Goal: Transaction & Acquisition: Book appointment/travel/reservation

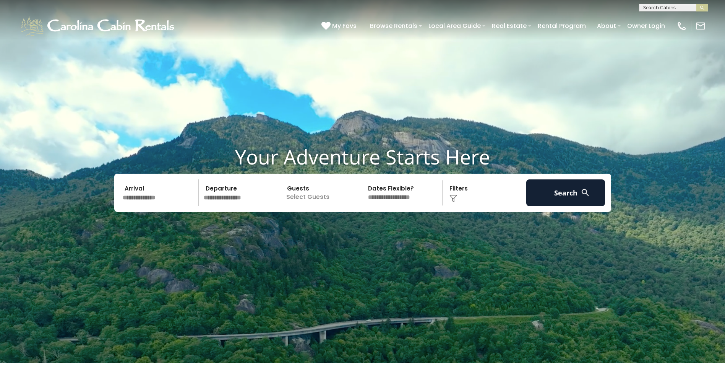
click at [147, 198] on input "text" at bounding box center [159, 192] width 79 height 27
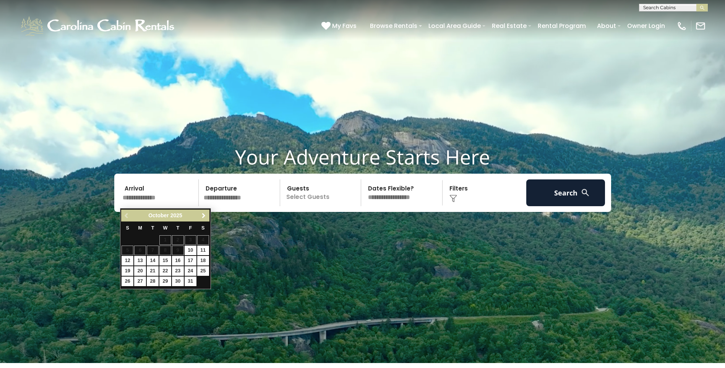
click at [204, 215] on span "Next" at bounding box center [204, 215] width 6 height 6
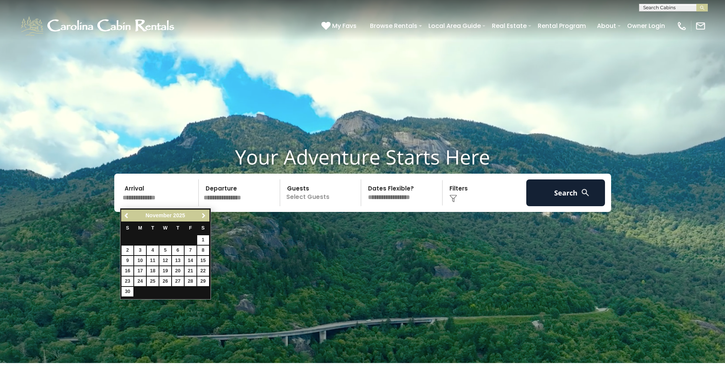
click at [203, 215] on span "Next" at bounding box center [204, 215] width 6 height 6
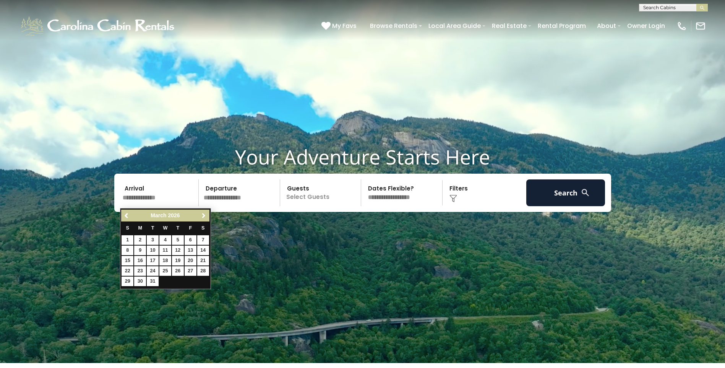
click at [203, 215] on span "Next" at bounding box center [204, 215] width 6 height 6
click at [204, 213] on span "Next" at bounding box center [204, 215] width 6 height 6
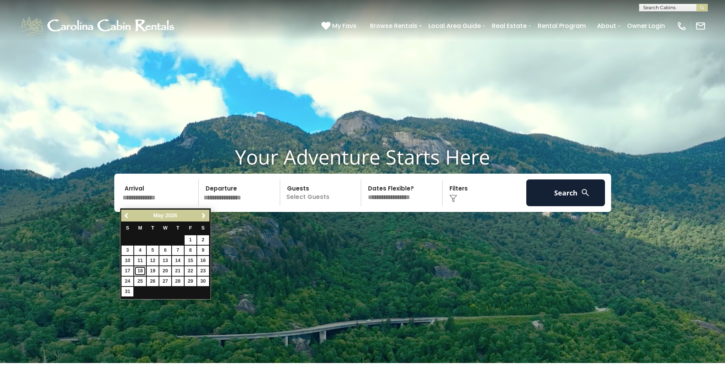
click at [138, 272] on link "18" at bounding box center [140, 271] width 12 height 10
type input "*******"
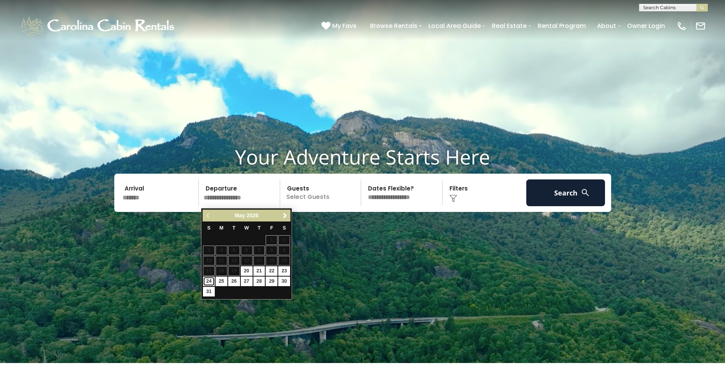
click at [210, 279] on link "24" at bounding box center [209, 281] width 12 height 10
type input "*******"
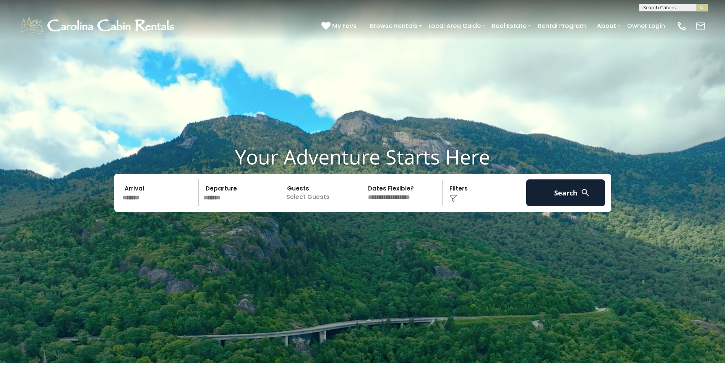
click at [308, 198] on p "Select Guests" at bounding box center [321, 192] width 79 height 27
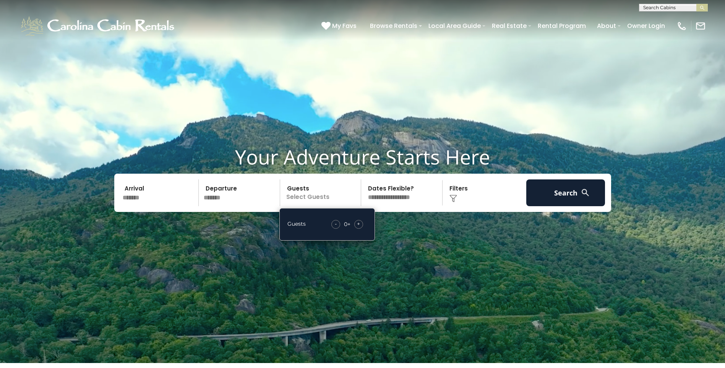
click at [357, 227] on span "+" at bounding box center [358, 224] width 3 height 8
click at [416, 198] on select "**********" at bounding box center [402, 192] width 79 height 27
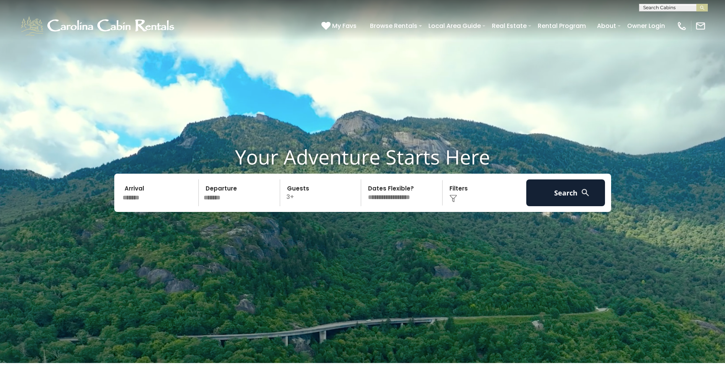
select select "*"
click at [363, 181] on select "**********" at bounding box center [402, 192] width 79 height 27
click at [575, 196] on button "Search" at bounding box center [565, 192] width 79 height 27
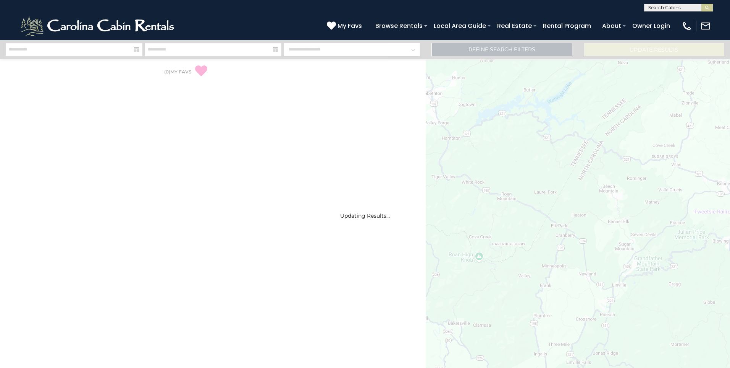
select select "*"
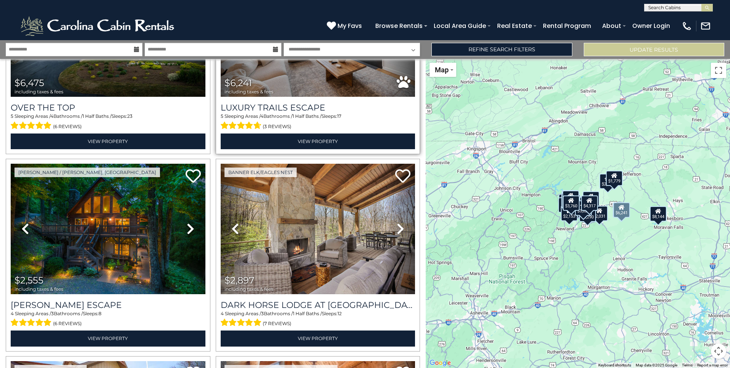
scroll to position [153, 0]
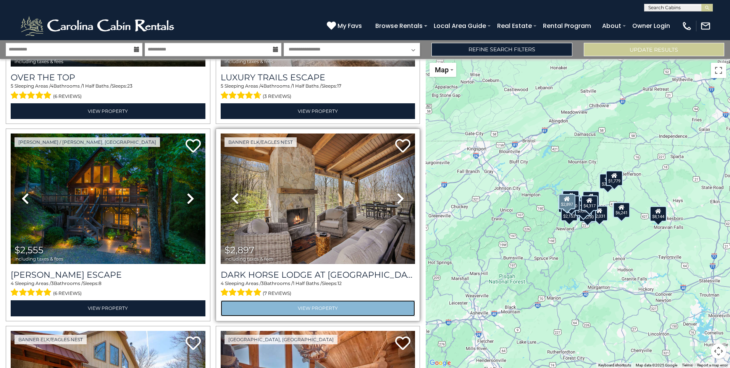
click at [317, 305] on link "View Property" at bounding box center [318, 308] width 195 height 16
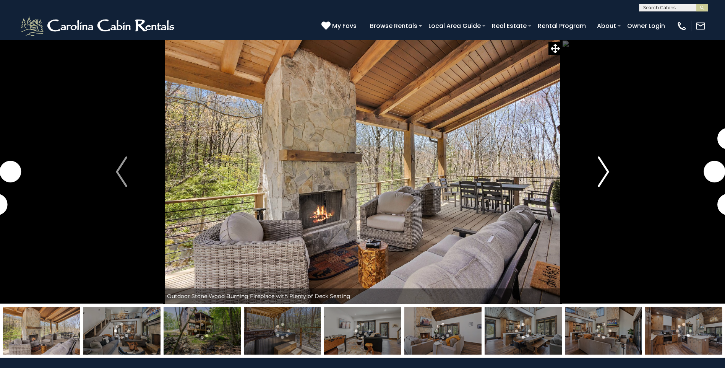
click at [601, 170] on img "Next" at bounding box center [603, 171] width 11 height 31
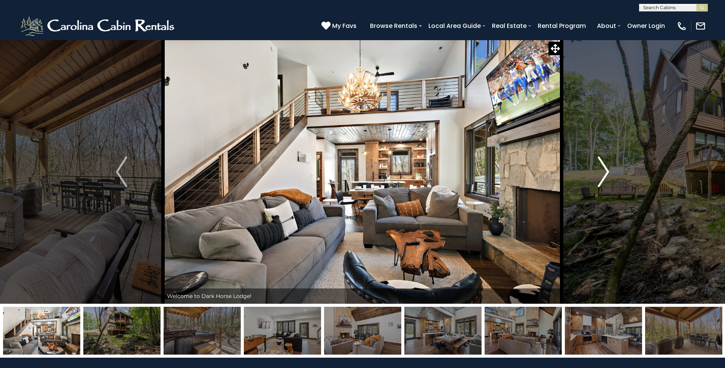
click at [601, 170] on img "Next" at bounding box center [603, 171] width 11 height 31
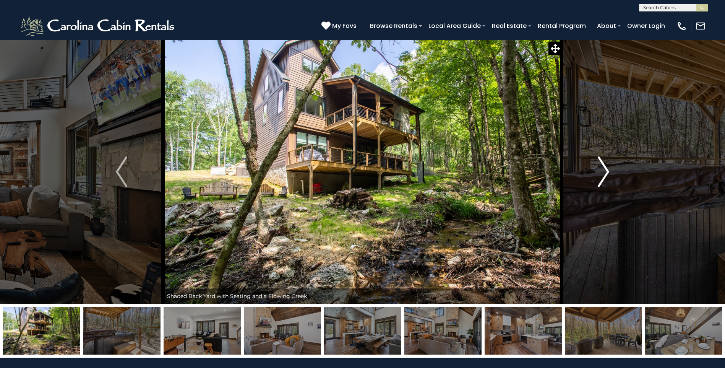
click at [601, 170] on img "Next" at bounding box center [603, 171] width 11 height 31
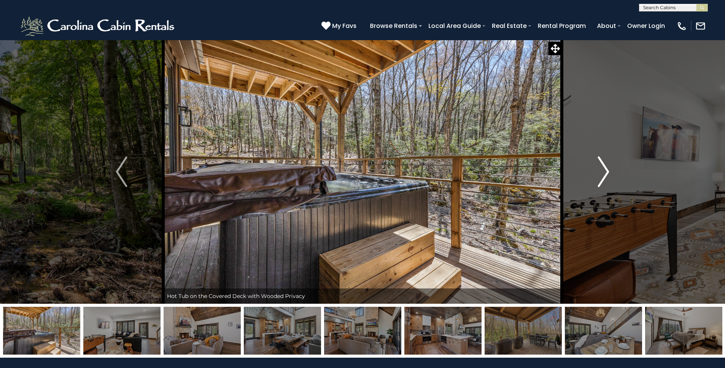
click at [601, 170] on img "Next" at bounding box center [603, 171] width 11 height 31
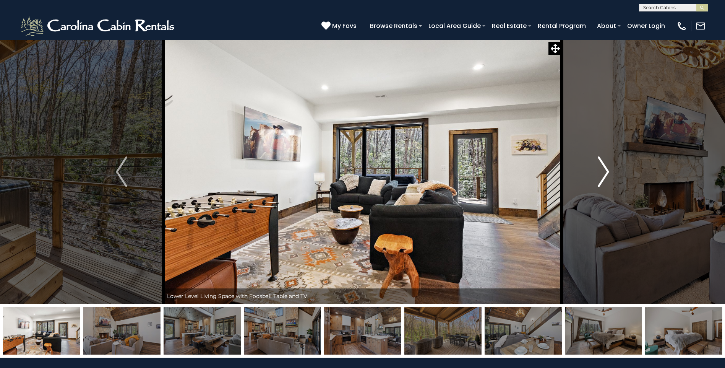
click at [601, 170] on img "Next" at bounding box center [603, 171] width 11 height 31
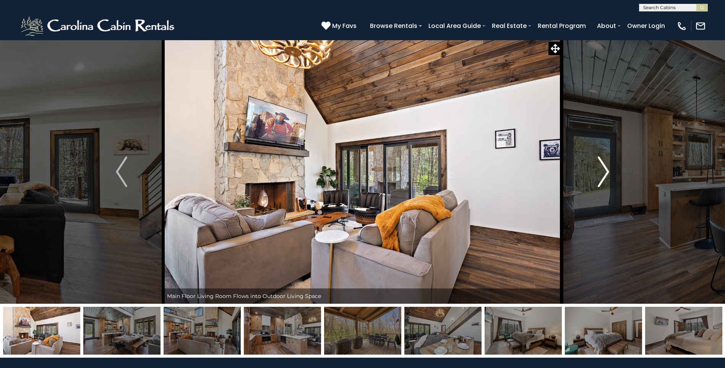
click at [601, 170] on img "Next" at bounding box center [603, 171] width 11 height 31
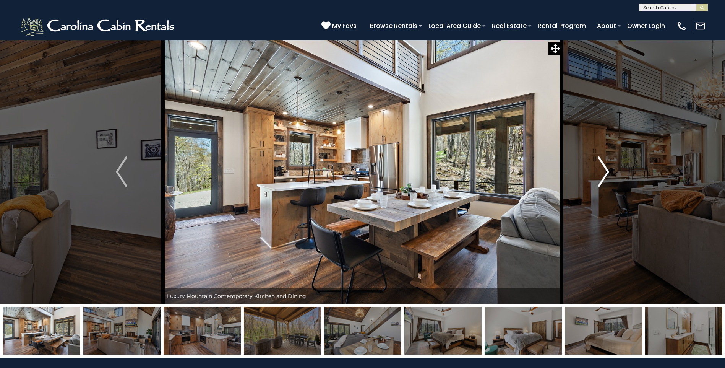
click at [601, 170] on img "Next" at bounding box center [603, 171] width 11 height 31
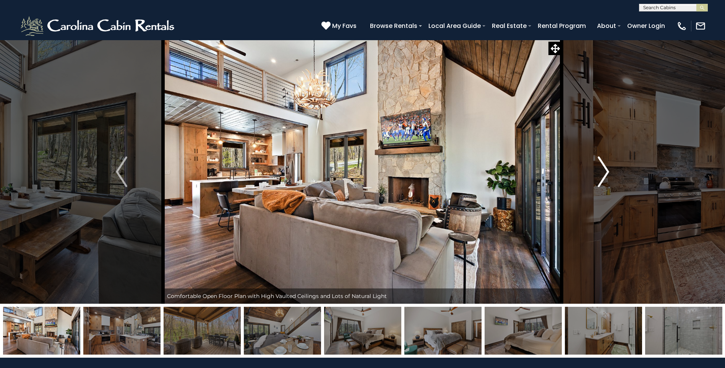
click at [601, 170] on img "Next" at bounding box center [603, 171] width 11 height 31
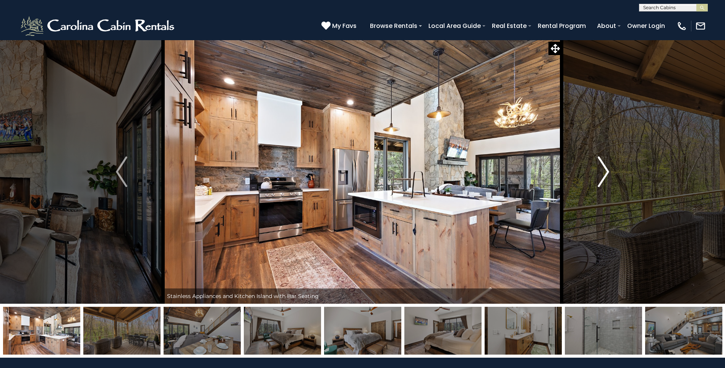
click at [601, 170] on img "Next" at bounding box center [603, 171] width 11 height 31
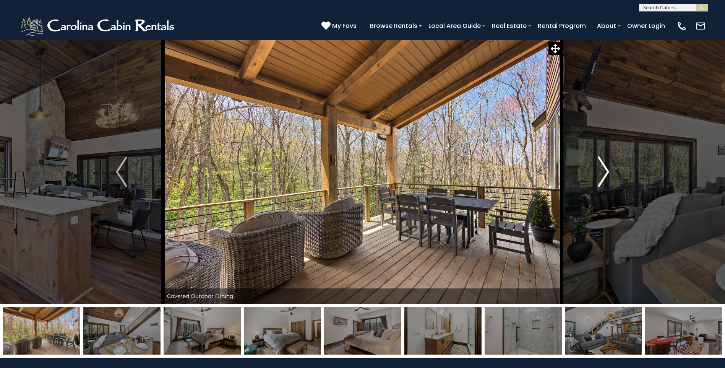
click at [602, 170] on img "Next" at bounding box center [603, 171] width 11 height 31
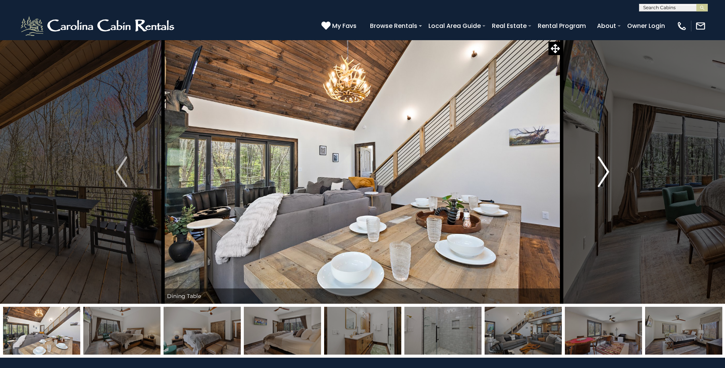
click at [606, 170] on img "Next" at bounding box center [603, 171] width 11 height 31
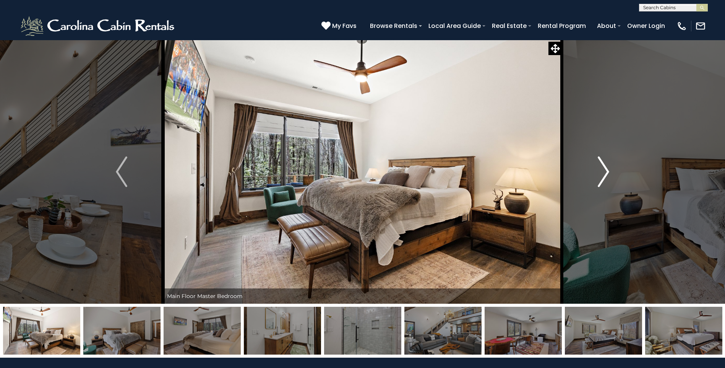
click at [602, 175] on img "Next" at bounding box center [603, 171] width 11 height 31
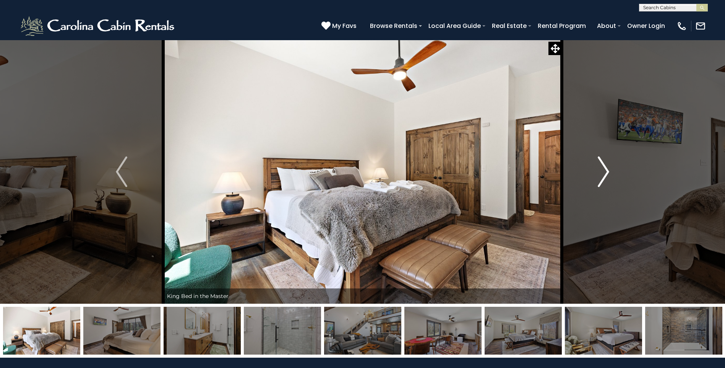
click at [602, 175] on img "Next" at bounding box center [603, 171] width 11 height 31
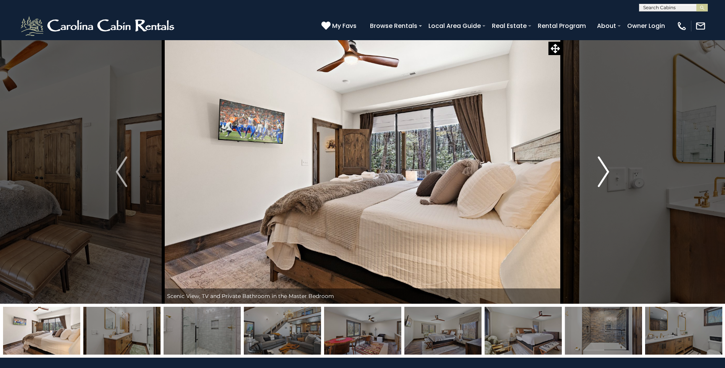
click at [602, 175] on img "Next" at bounding box center [603, 171] width 11 height 31
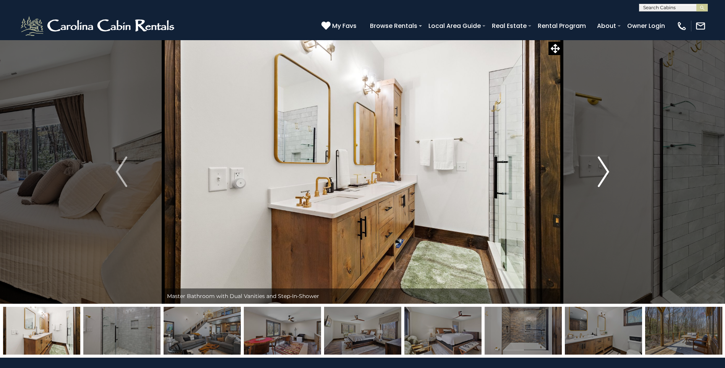
click at [602, 175] on img "Next" at bounding box center [603, 171] width 11 height 31
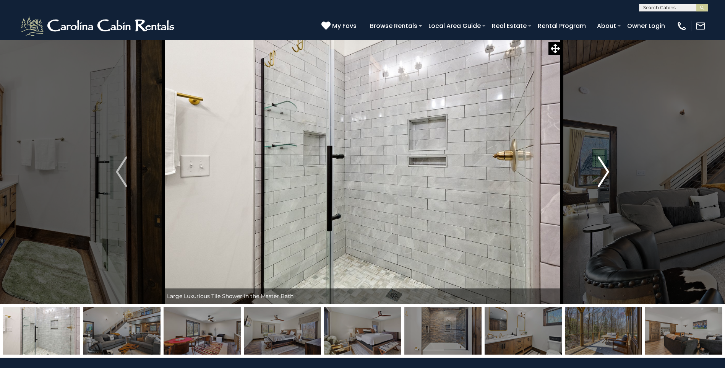
click at [602, 175] on img "Next" at bounding box center [603, 171] width 11 height 31
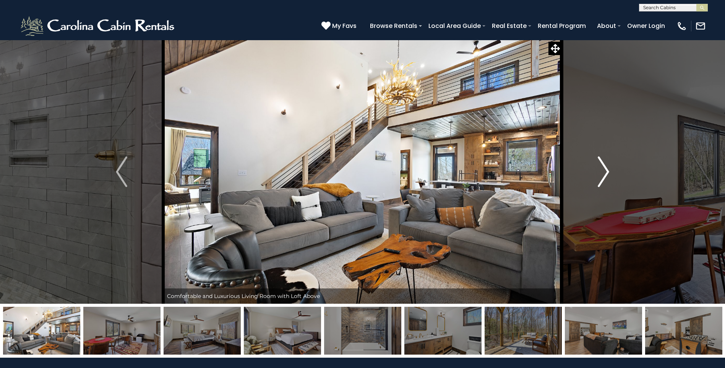
click at [602, 175] on img "Next" at bounding box center [603, 171] width 11 height 31
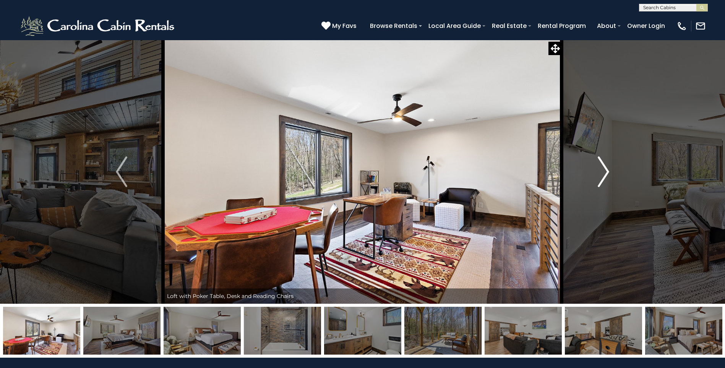
click at [602, 175] on img "Next" at bounding box center [603, 171] width 11 height 31
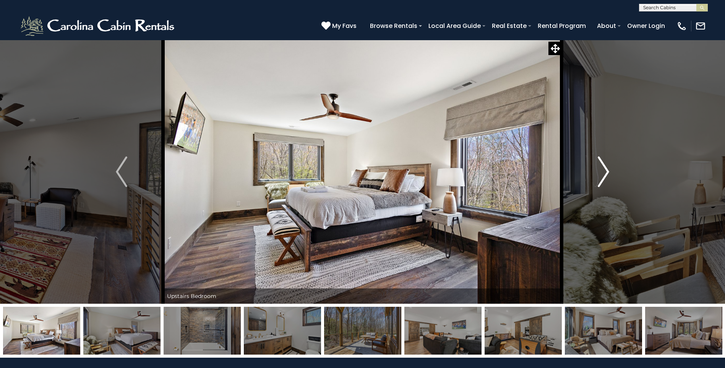
click at [602, 175] on img "Next" at bounding box center [603, 171] width 11 height 31
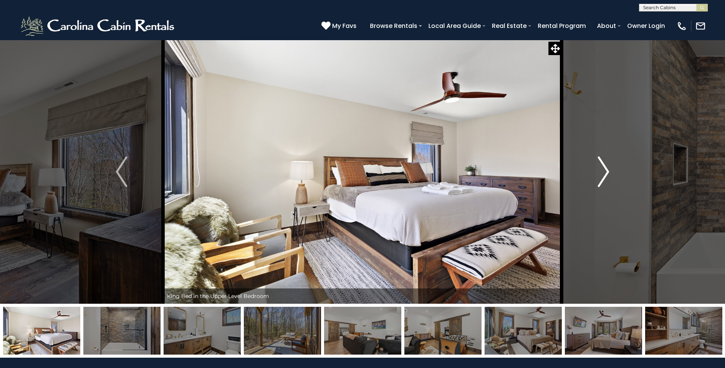
click at [602, 175] on img "Next" at bounding box center [603, 171] width 11 height 31
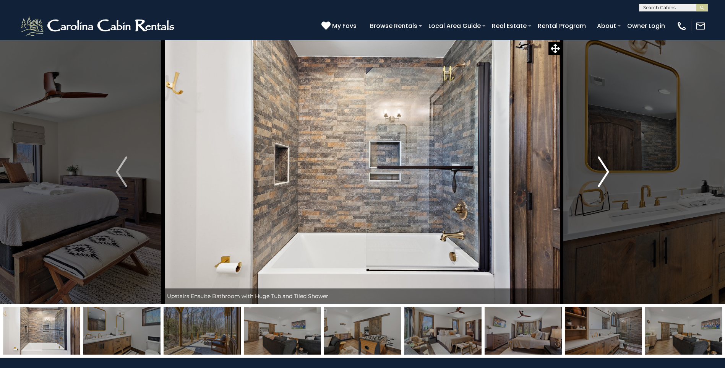
click at [602, 175] on img "Next" at bounding box center [603, 171] width 11 height 31
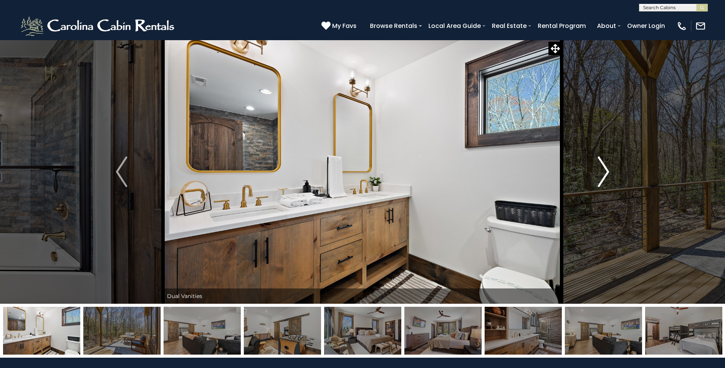
click at [602, 175] on img "Next" at bounding box center [603, 171] width 11 height 31
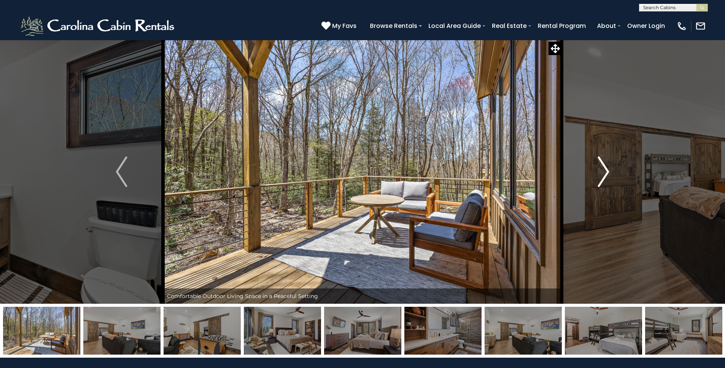
click at [602, 175] on img "Next" at bounding box center [603, 171] width 11 height 31
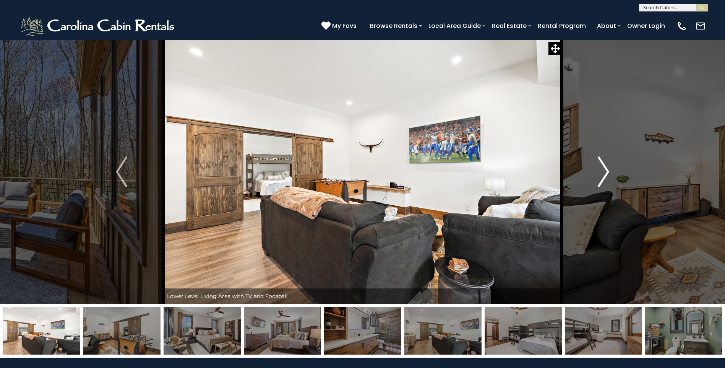
click at [602, 175] on img "Next" at bounding box center [603, 171] width 11 height 31
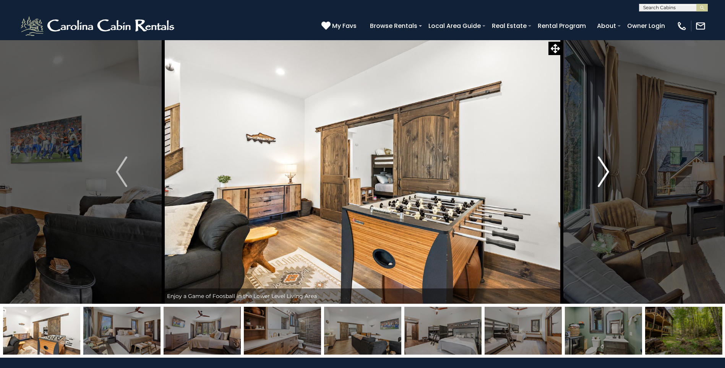
click at [602, 175] on img "Next" at bounding box center [603, 171] width 11 height 31
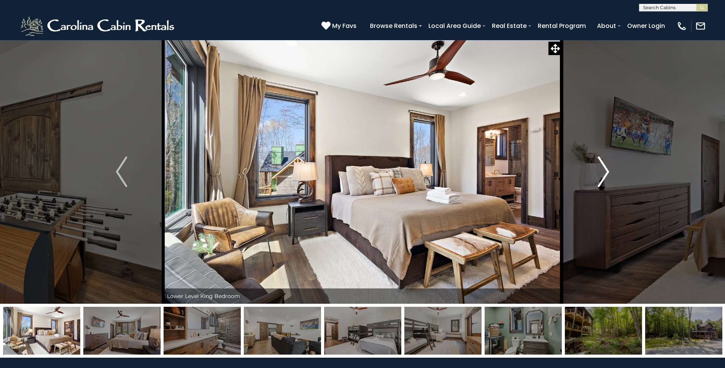
click at [602, 175] on img "Next" at bounding box center [603, 171] width 11 height 31
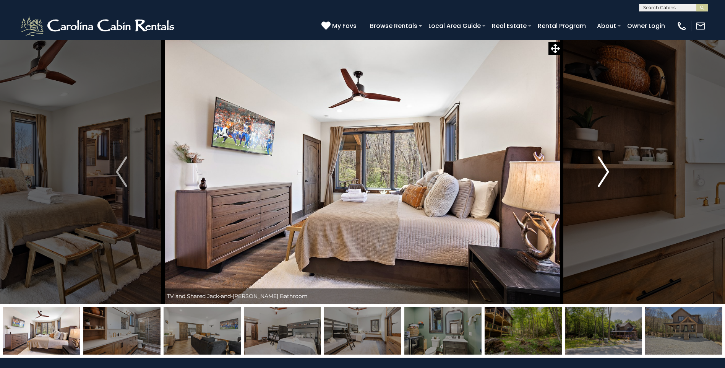
click at [602, 175] on img "Next" at bounding box center [603, 171] width 11 height 31
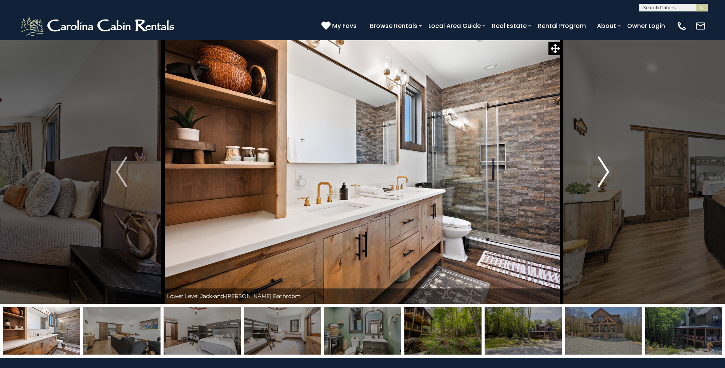
click at [602, 175] on img "Next" at bounding box center [603, 171] width 11 height 31
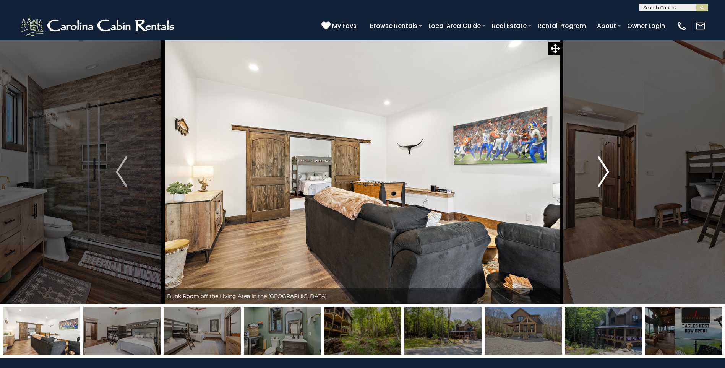
click at [602, 175] on img "Next" at bounding box center [603, 171] width 11 height 31
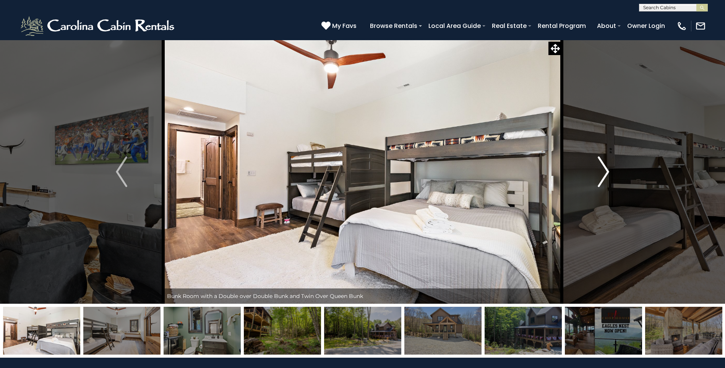
click at [602, 175] on img "Next" at bounding box center [603, 171] width 11 height 31
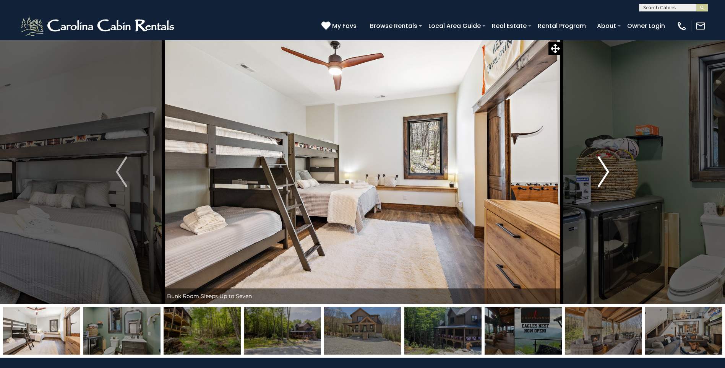
click at [602, 175] on img "Next" at bounding box center [603, 171] width 11 height 31
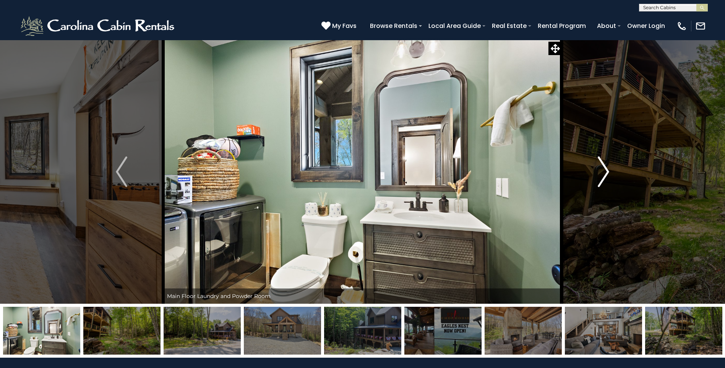
click at [603, 174] on img "Next" at bounding box center [603, 171] width 11 height 31
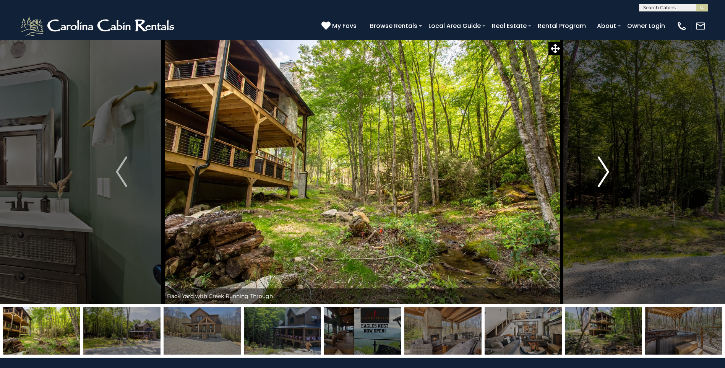
click at [603, 174] on img "Next" at bounding box center [603, 171] width 11 height 31
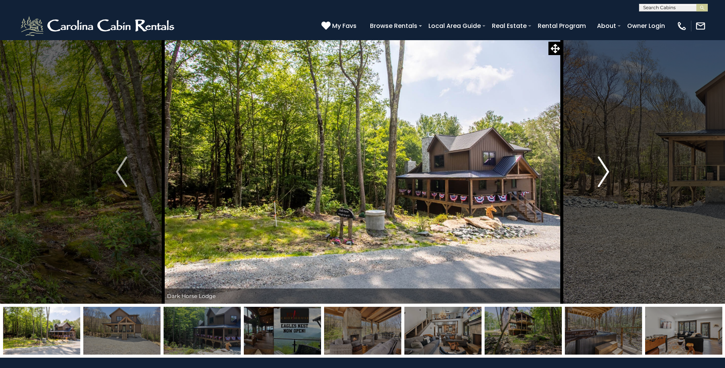
click at [603, 174] on img "Next" at bounding box center [603, 171] width 11 height 31
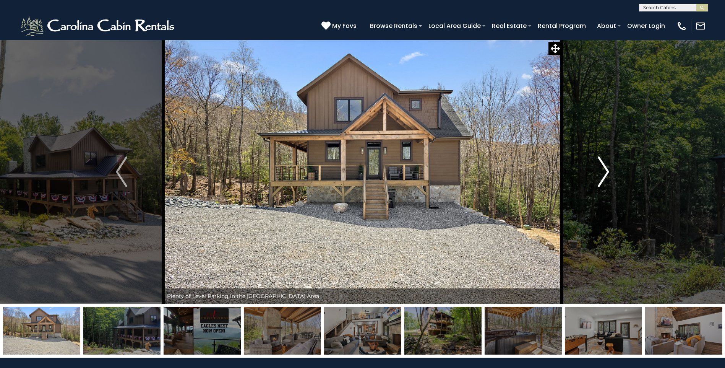
click at [603, 174] on img "Next" at bounding box center [603, 171] width 11 height 31
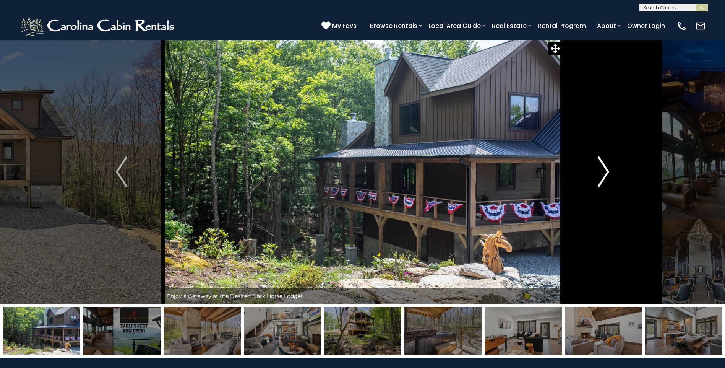
click at [603, 174] on img "Next" at bounding box center [603, 171] width 11 height 31
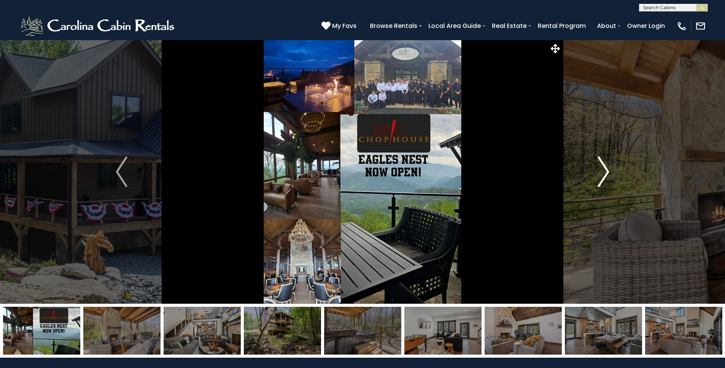
click at [603, 174] on img "Next" at bounding box center [603, 171] width 11 height 31
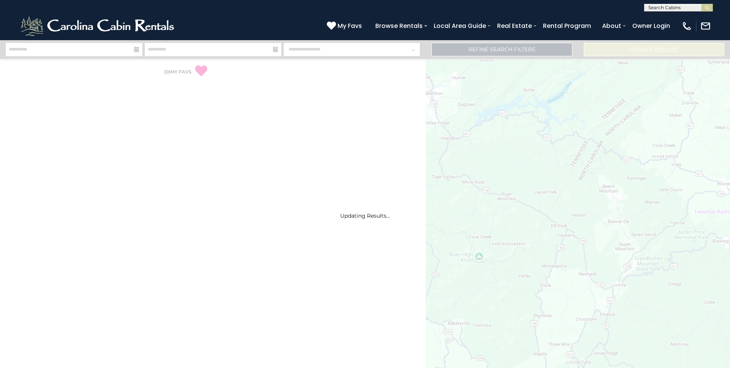
select select "*"
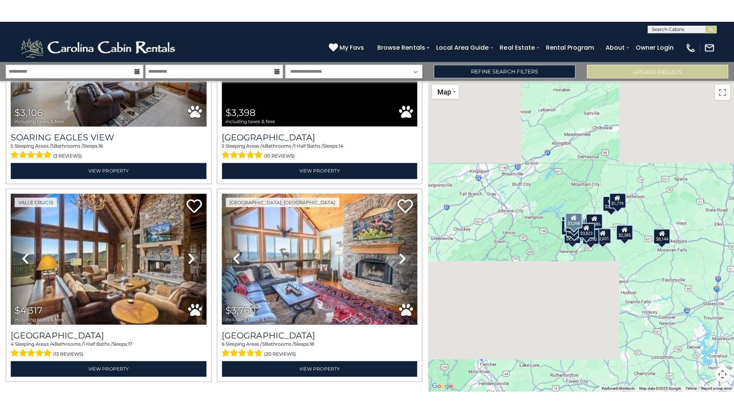
scroll to position [2695, 0]
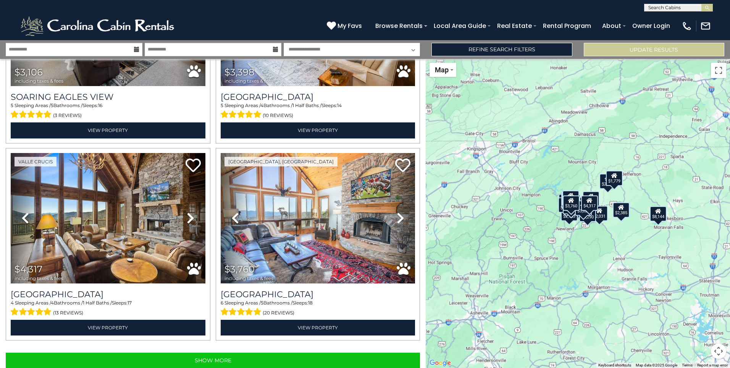
click at [563, 249] on div "$6,475 $6,241 $2,555 $2,897 $3,284 $3,274 $3,060 $2,385 $2,775 $2,907 $8,144 $5…" at bounding box center [578, 213] width 304 height 309
click at [720, 74] on button "Toggle fullscreen view" at bounding box center [718, 70] width 15 height 15
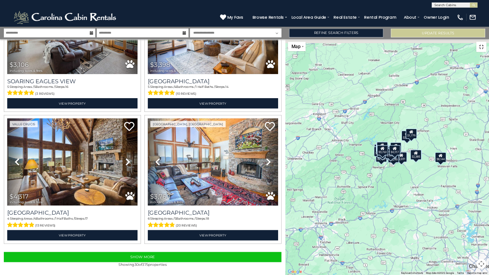
scroll to position [2659, 0]
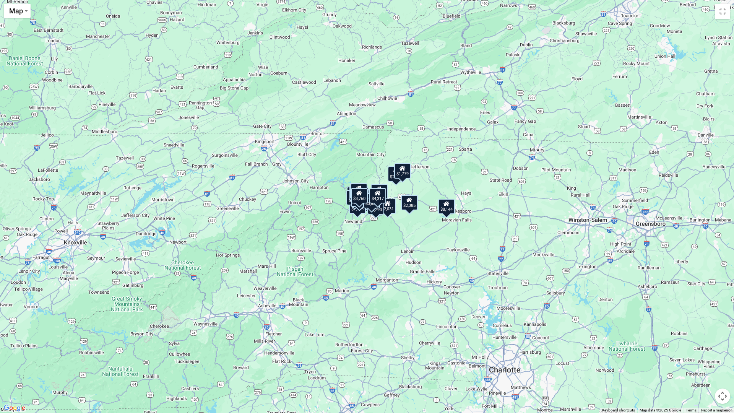
click at [446, 187] on div "$6,475 $6,241 $2,555 $2,897 $3,284 $3,274 $3,060 $2,385 $2,775 $2,907 $8,144 $5…" at bounding box center [367, 206] width 734 height 413
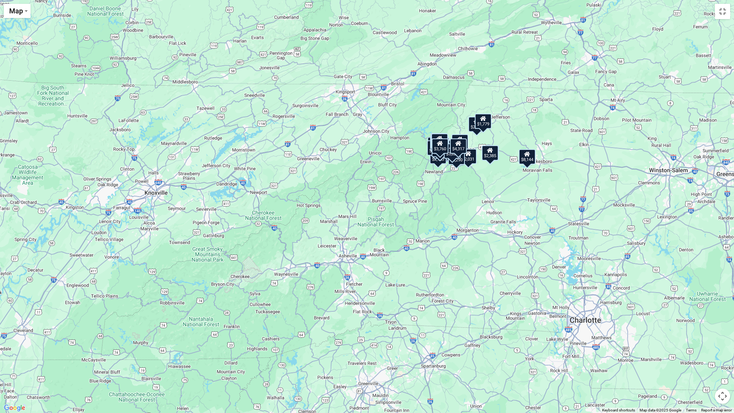
drag, startPoint x: 445, startPoint y: 186, endPoint x: 525, endPoint y: 136, distance: 94.5
click at [525, 136] on div "$6,475 $6,241 $2,555 $2,897 $3,284 $3,274 $3,060 $2,385 $2,775 $2,907 $8,144 $5…" at bounding box center [367, 206] width 734 height 413
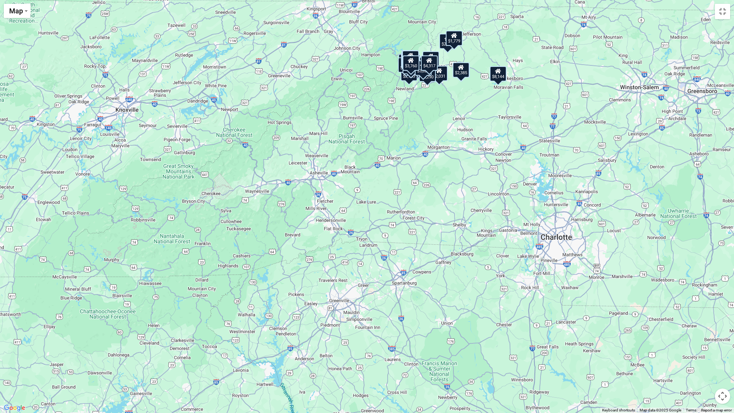
drag, startPoint x: 500, startPoint y: 293, endPoint x: 470, endPoint y: 209, distance: 89.2
click at [470, 209] on div "$6,475 $6,241 $2,555 $2,897 $3,284 $3,274 $3,060 $2,385 $2,775 $2,907 $8,144 $5…" at bounding box center [367, 206] width 734 height 413
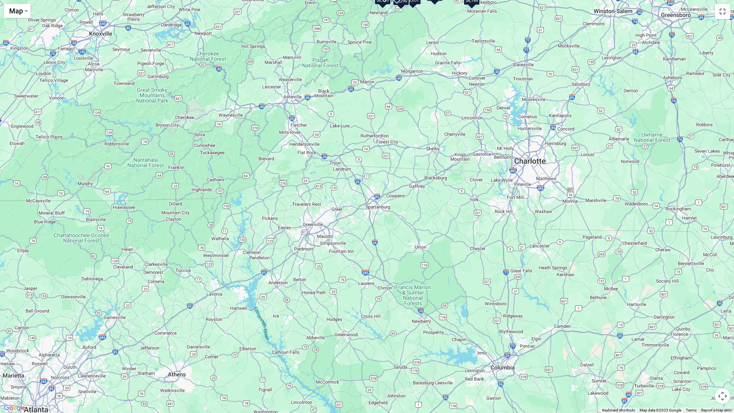
drag, startPoint x: 499, startPoint y: 320, endPoint x: 472, endPoint y: 239, distance: 85.1
click at [472, 240] on div "$6,475 $6,241 $2,555 $2,897 $3,284 $3,274 $3,060 $2,385 $2,775 $2,907 $8,144 $5…" at bounding box center [367, 206] width 734 height 413
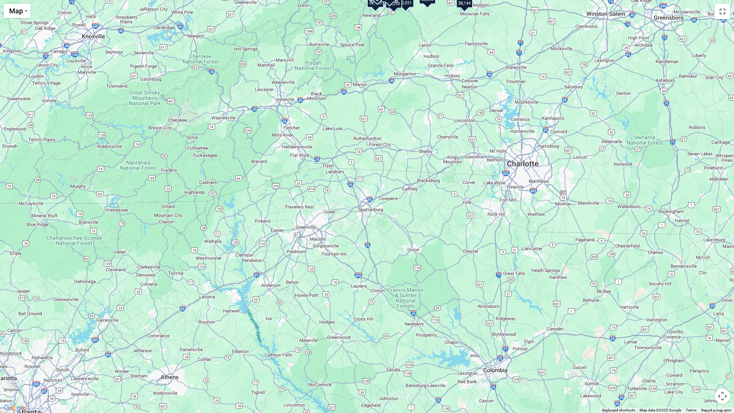
drag, startPoint x: 491, startPoint y: 275, endPoint x: 484, endPoint y: 285, distance: 12.4
click at [484, 285] on div "$6,475 $6,241 $2,555 $2,897 $3,284 $3,274 $3,060 $2,385 $2,775 $2,907 $8,144 $5…" at bounding box center [367, 206] width 734 height 413
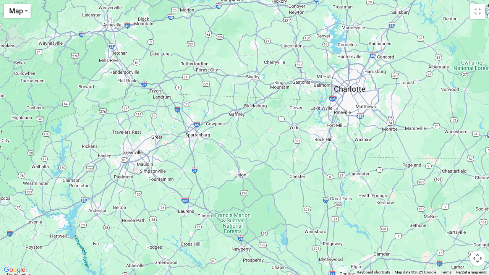
drag, startPoint x: 382, startPoint y: 147, endPoint x: 331, endPoint y: 142, distance: 51.9
click at [331, 142] on div "$6,475 $6,241 $2,555 $2,897 $3,284 $3,274 $3,060 $2,385 $2,775 $2,907 $8,144 $5…" at bounding box center [244, 137] width 489 height 275
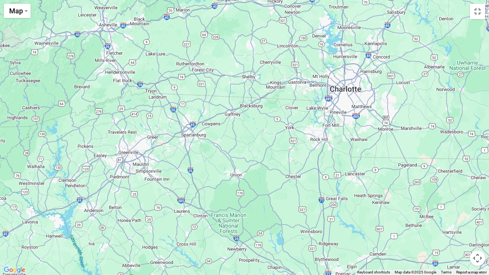
drag, startPoint x: 363, startPoint y: 142, endPoint x: 357, endPoint y: 142, distance: 5.3
click at [357, 142] on div "$6,475 $6,241 $2,555 $2,897 $3,284 $3,274 $3,060 $2,385 $2,775 $2,907 $8,144 $5…" at bounding box center [244, 137] width 489 height 275
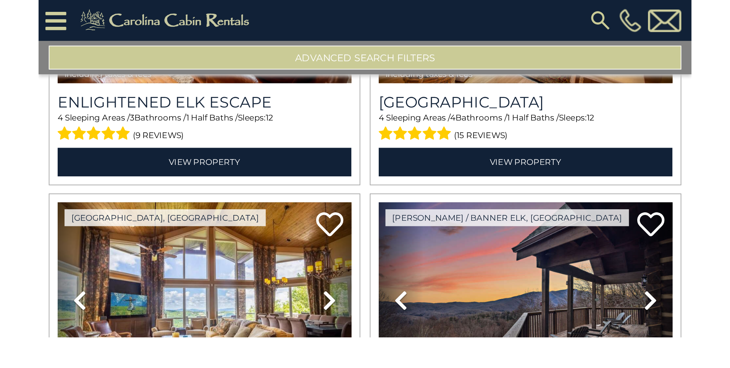
scroll to position [2084, 0]
